Goal: Information Seeking & Learning: Learn about a topic

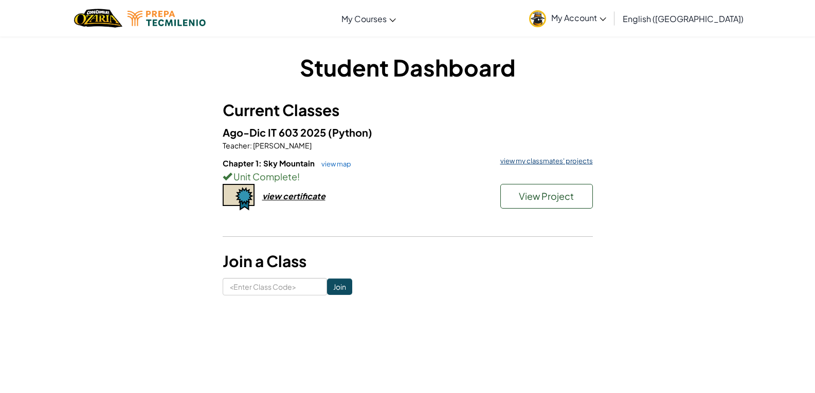
click at [547, 164] on link "view my classmates' projects" at bounding box center [544, 161] width 98 height 7
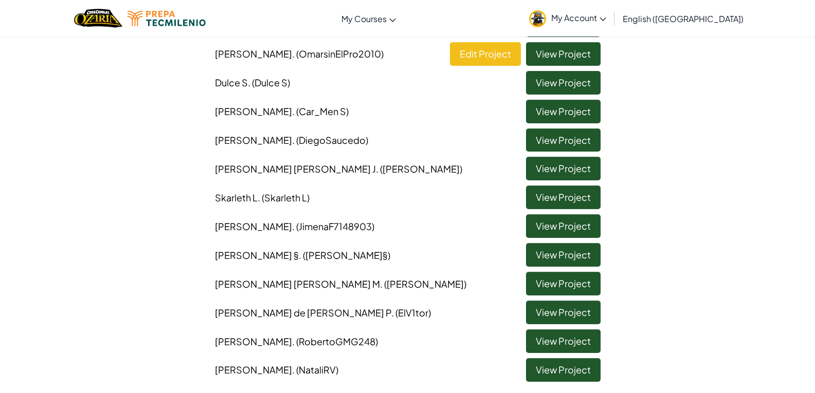
scroll to position [308, 0]
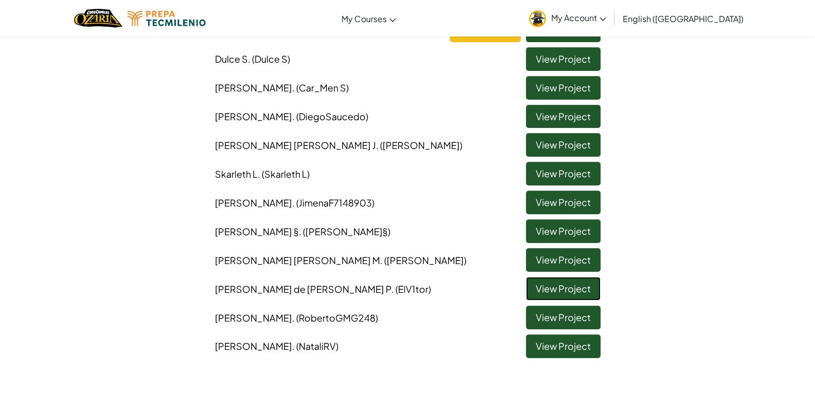
click at [573, 282] on link "View Project" at bounding box center [563, 289] width 75 height 24
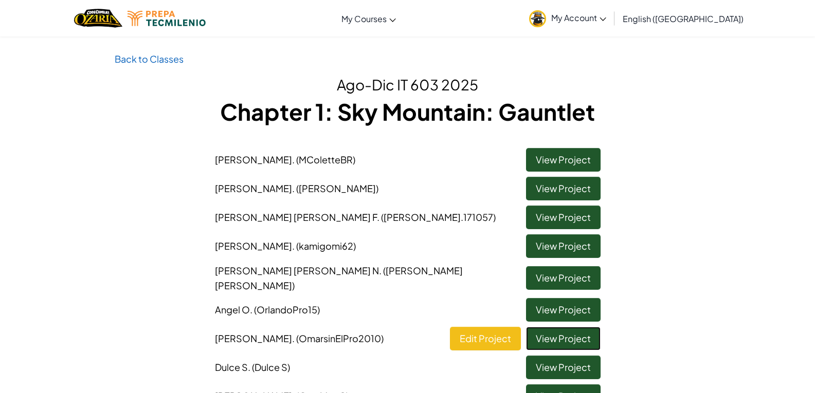
click at [563, 338] on link "View Project" at bounding box center [563, 339] width 75 height 24
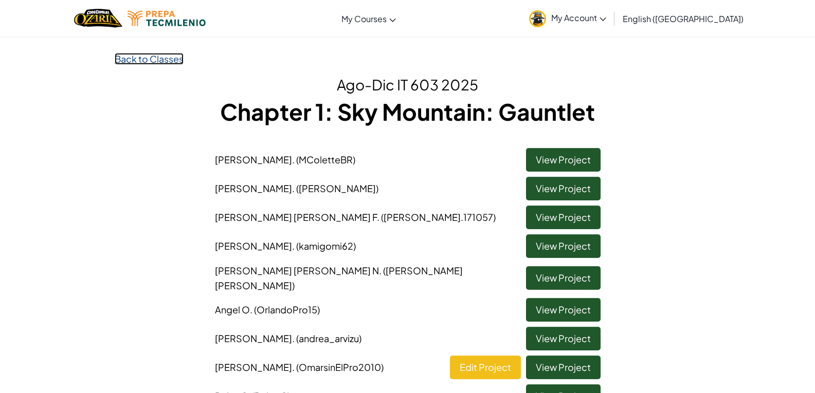
click at [146, 55] on link "Back to Classes" at bounding box center [149, 59] width 69 height 12
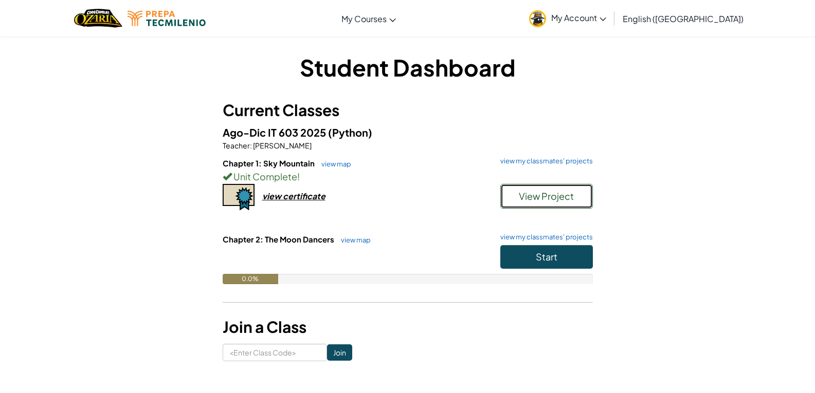
click at [560, 197] on span "View Project" at bounding box center [546, 196] width 55 height 12
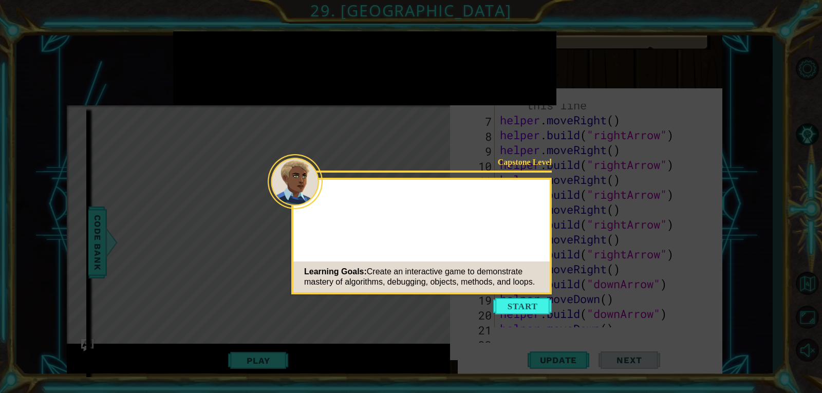
scroll to position [283, 0]
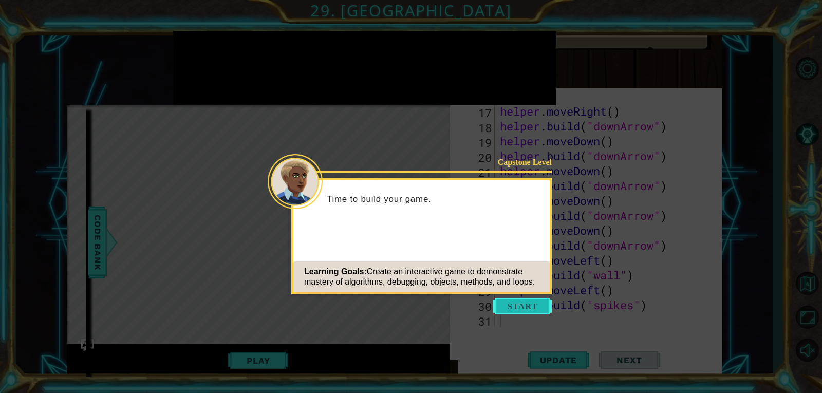
click at [530, 311] on button "Start" at bounding box center [522, 306] width 59 height 16
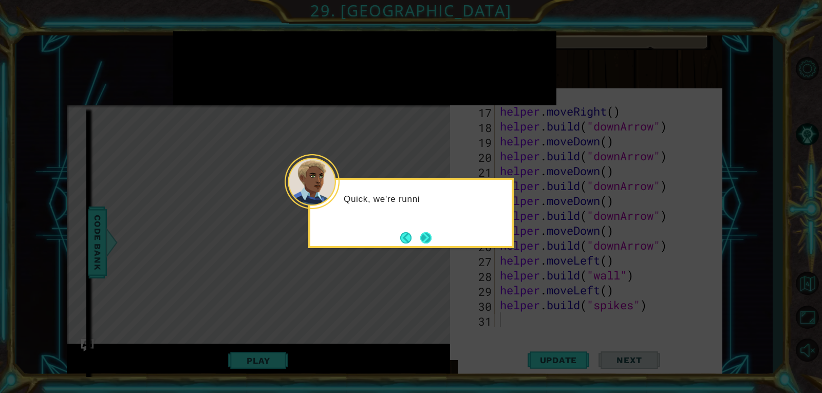
click at [420, 243] on button "Next" at bounding box center [425, 237] width 15 height 15
click at [424, 242] on button "Next" at bounding box center [425, 237] width 13 height 13
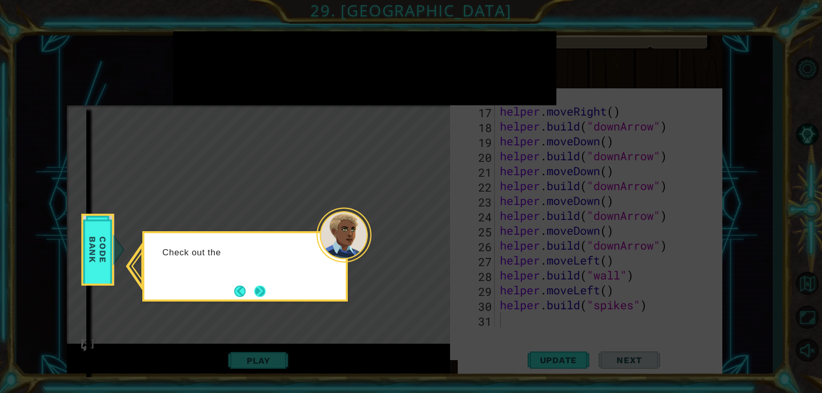
click at [260, 285] on button "Next" at bounding box center [260, 291] width 13 height 13
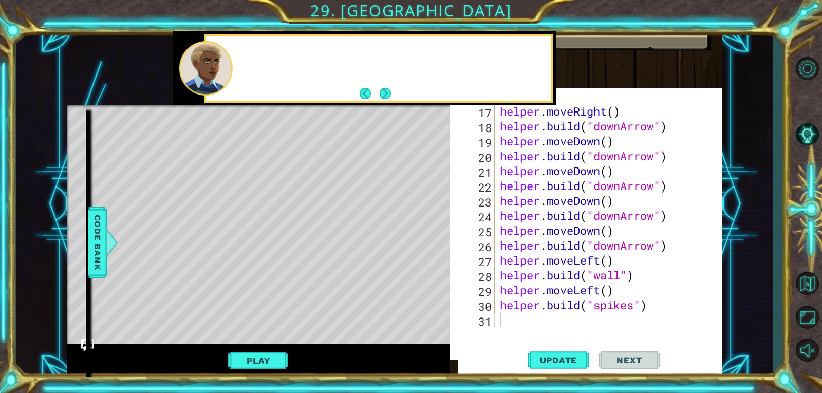
click at [260, 285] on div "Level Map" at bounding box center [304, 256] width 475 height 303
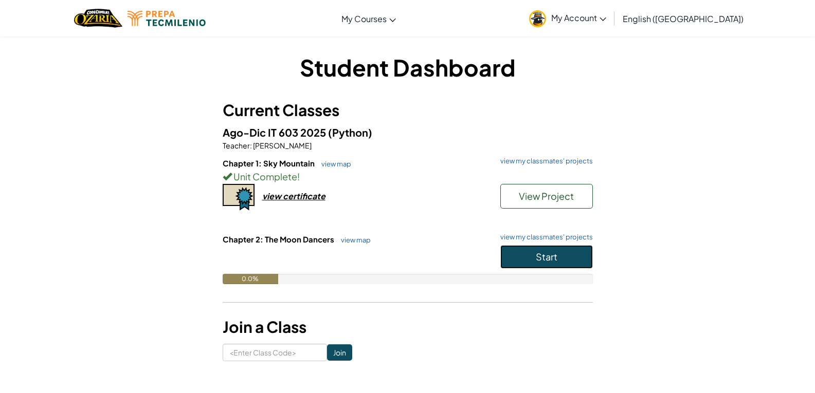
click at [544, 256] on span "Start" at bounding box center [547, 257] width 22 height 12
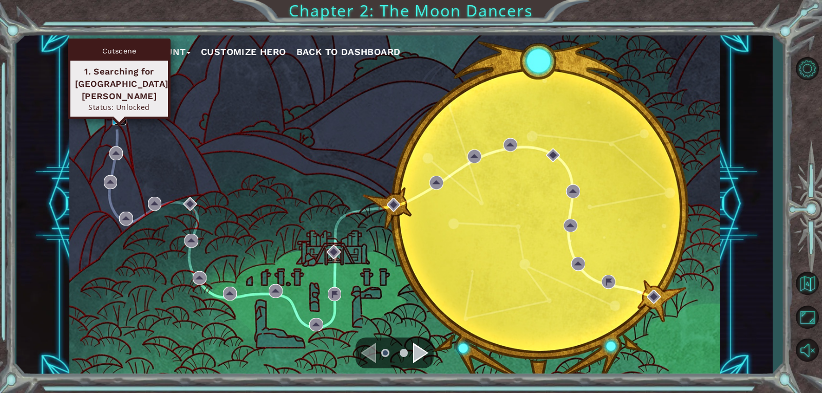
click at [125, 117] on img at bounding box center [120, 119] width 14 height 14
